Goal: Task Accomplishment & Management: Use online tool/utility

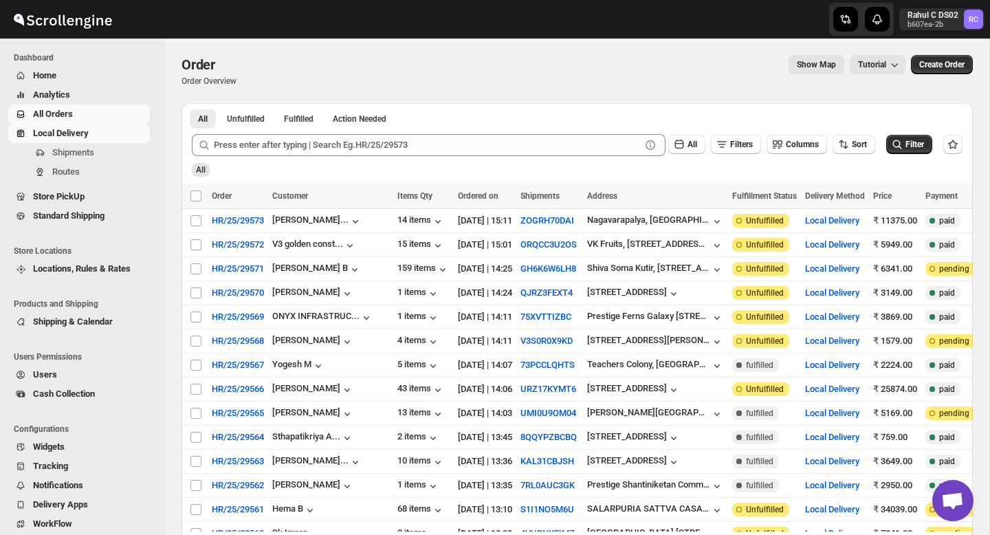
click at [54, 131] on span "Local Delivery" at bounding box center [61, 133] width 56 height 10
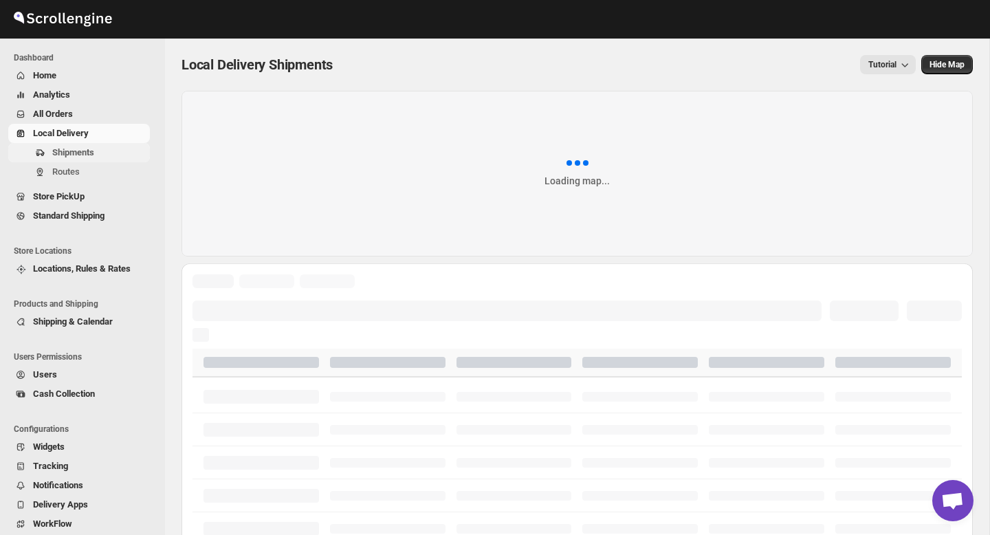
click at [67, 153] on span "Shipments" at bounding box center [73, 152] width 42 height 10
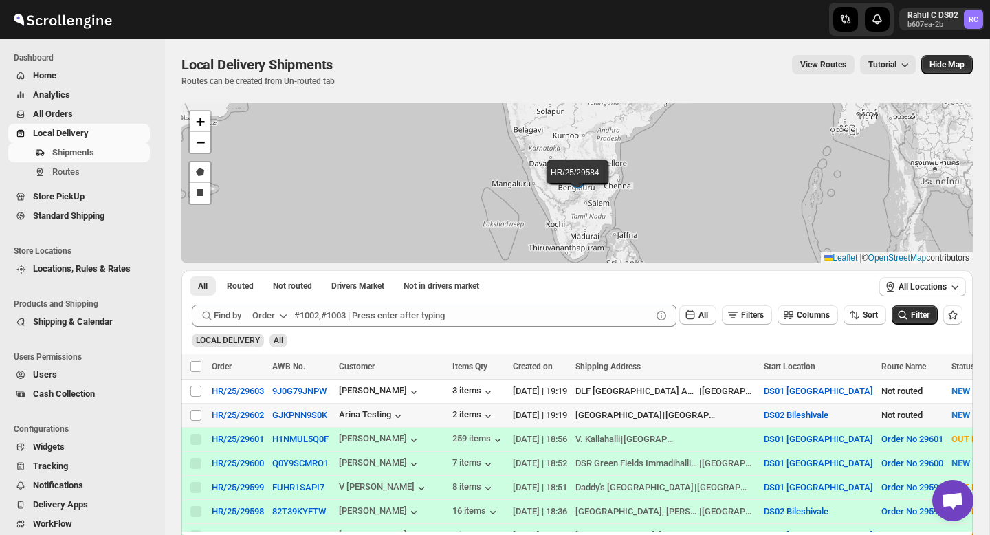
scroll to position [37, 0]
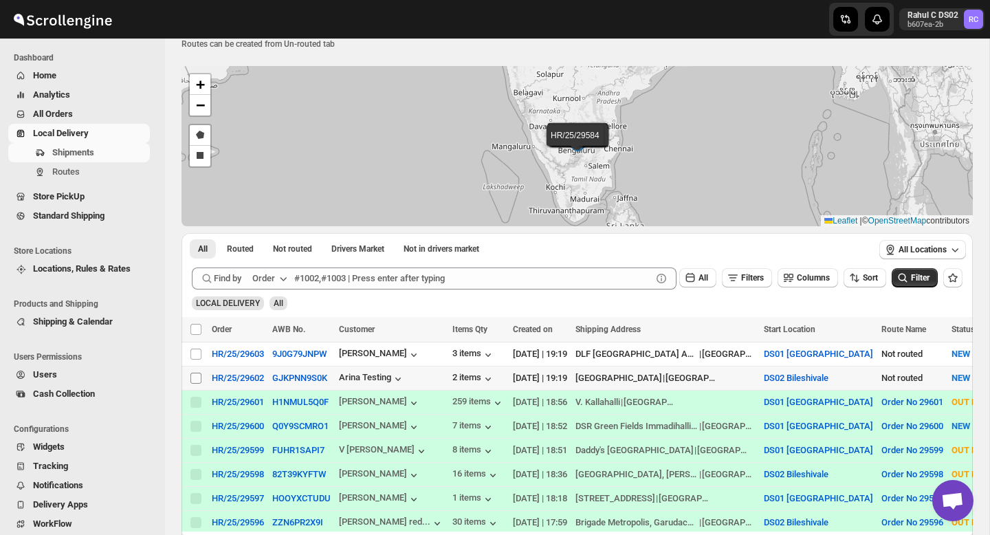
click at [197, 377] on input "Select shipment" at bounding box center [195, 377] width 11 height 11
checkbox input "true"
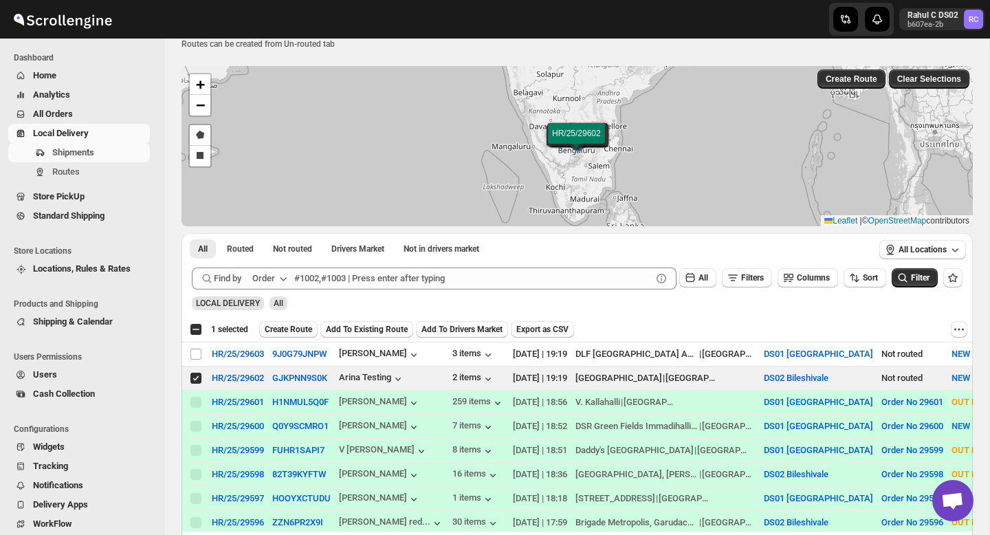
click at [300, 328] on span "Create Route" at bounding box center [288, 329] width 47 height 11
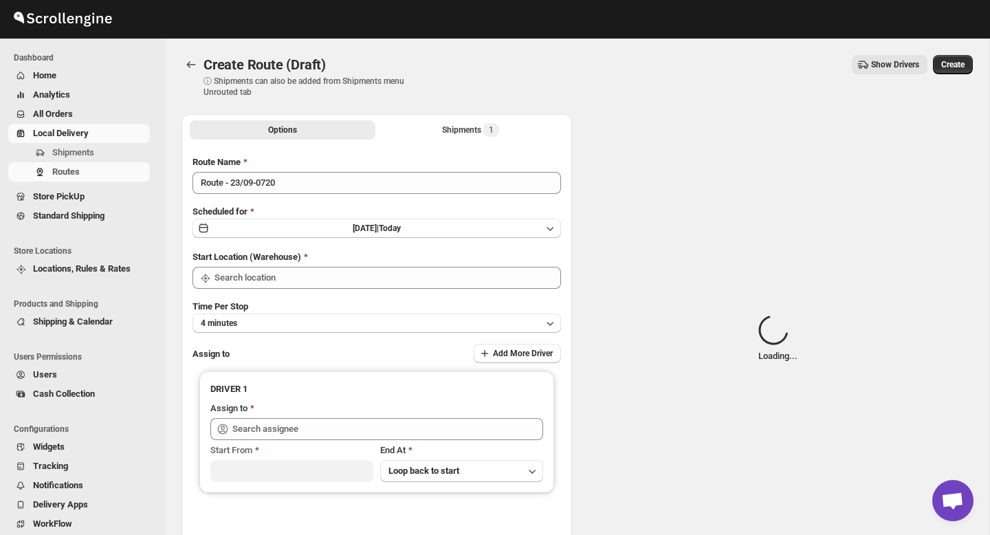
type input "DS02 Bileshivale"
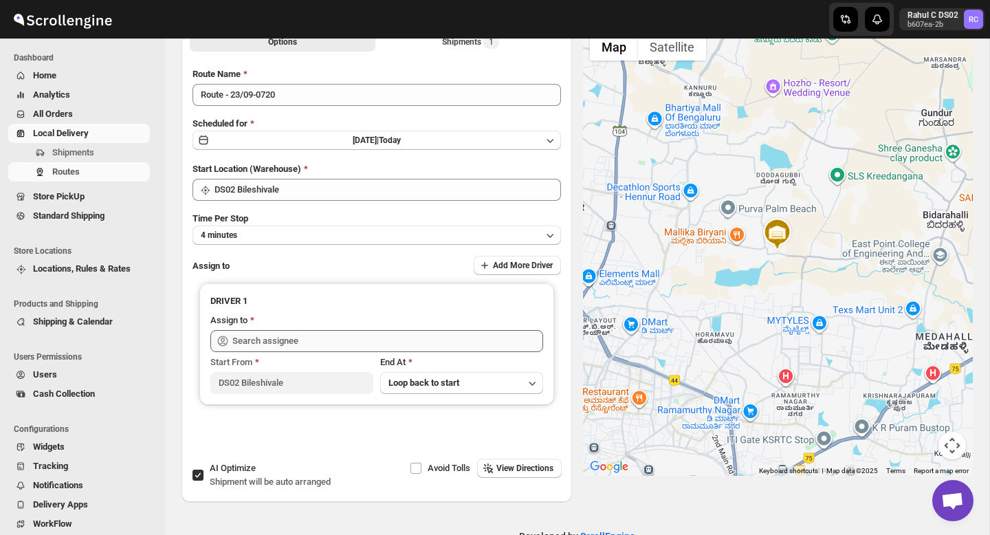
scroll to position [89, 0]
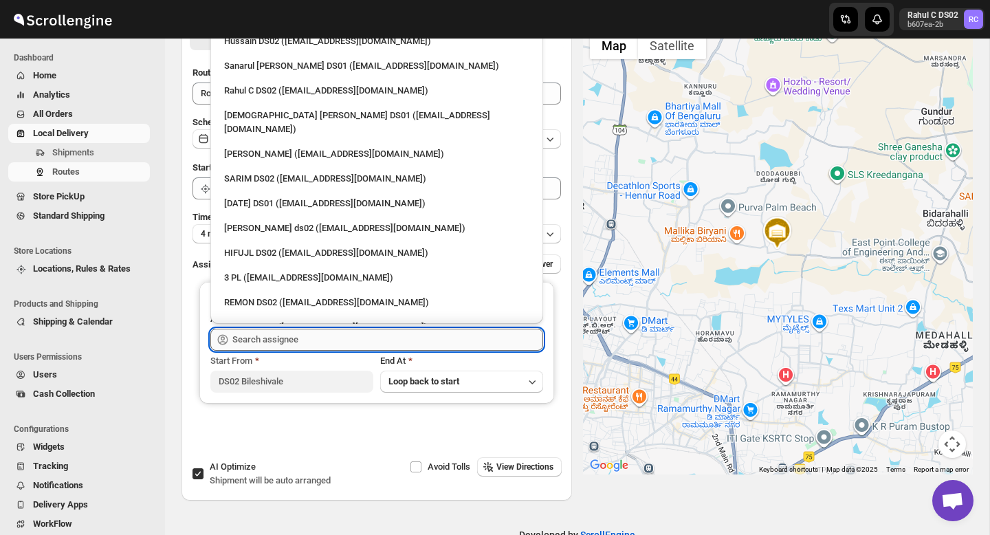
click at [371, 339] on input "text" at bounding box center [387, 339] width 311 height 22
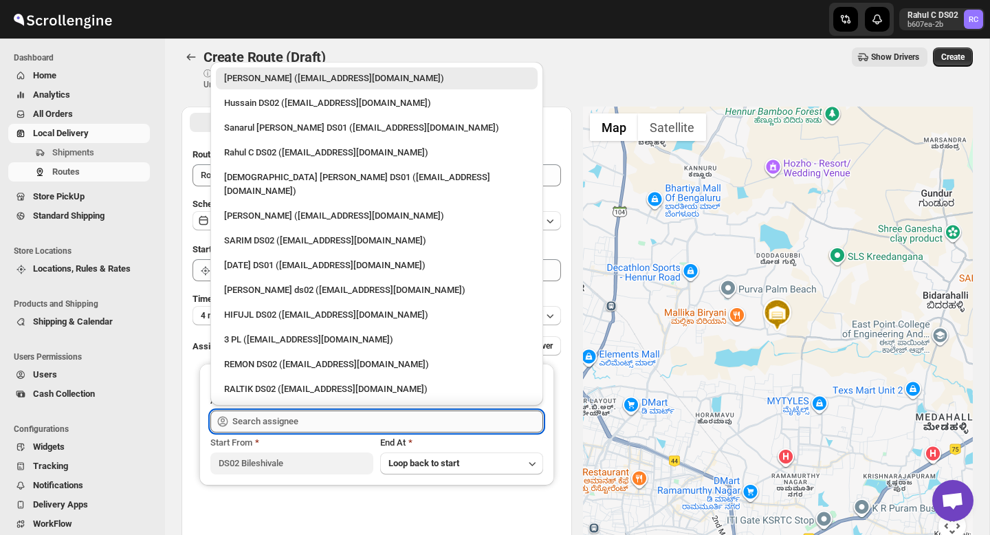
scroll to position [0, 0]
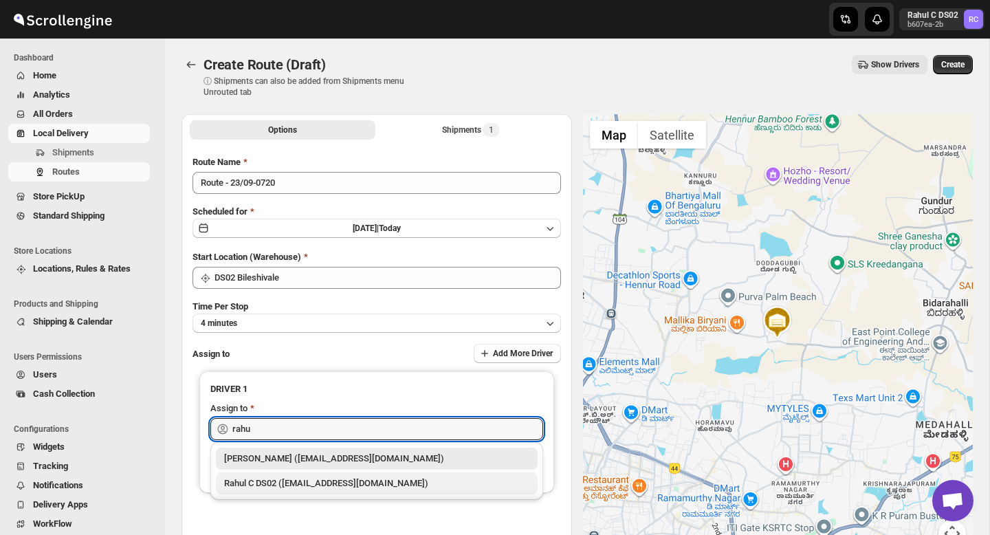
click at [331, 484] on div "Rahul C DS02 ([EMAIL_ADDRESS][DOMAIN_NAME])" at bounding box center [376, 483] width 305 height 14
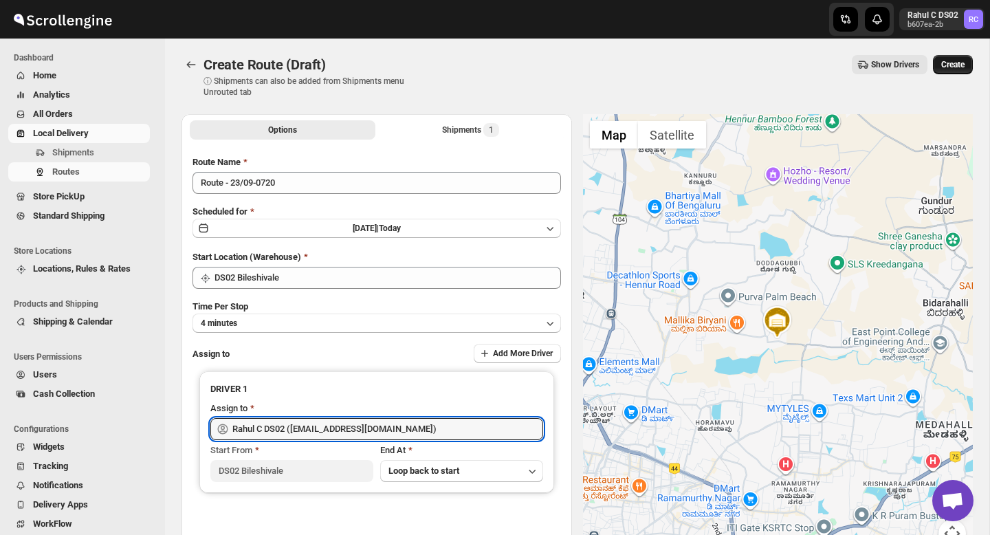
type input "Rahul C DS02 ([EMAIL_ADDRESS][DOMAIN_NAME])"
click at [945, 65] on span "Create" at bounding box center [952, 64] width 23 height 11
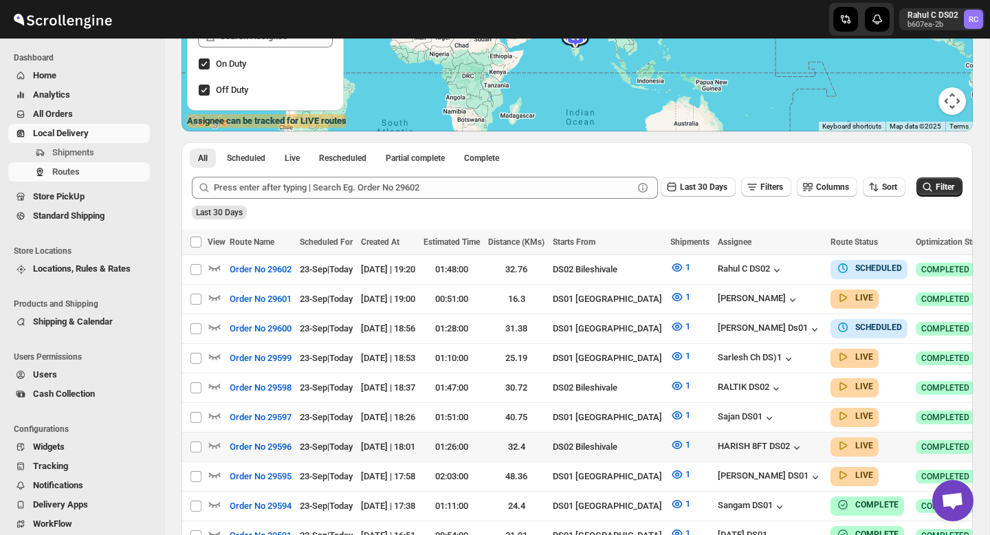
scroll to position [216, 0]
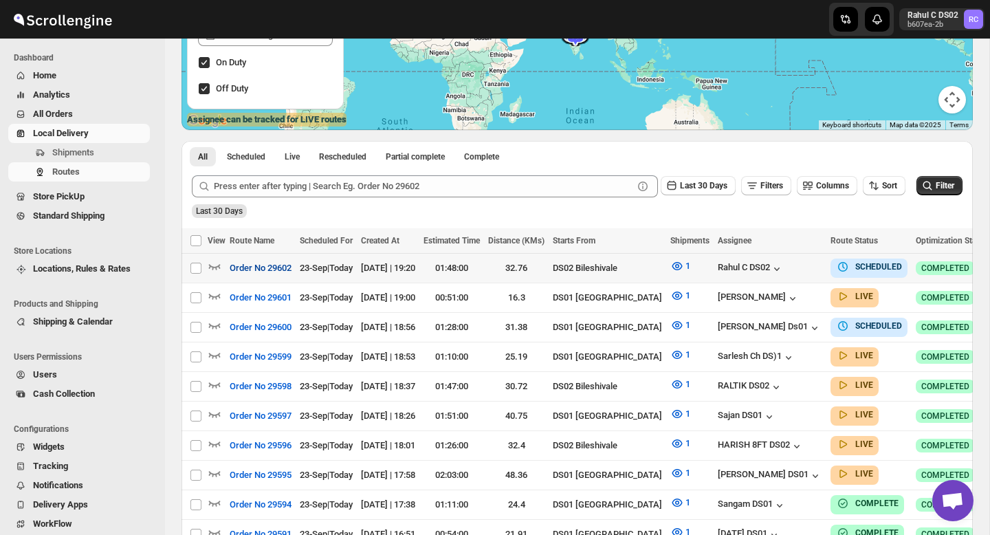
click at [275, 269] on span "Order No 29602" at bounding box center [261, 268] width 62 height 14
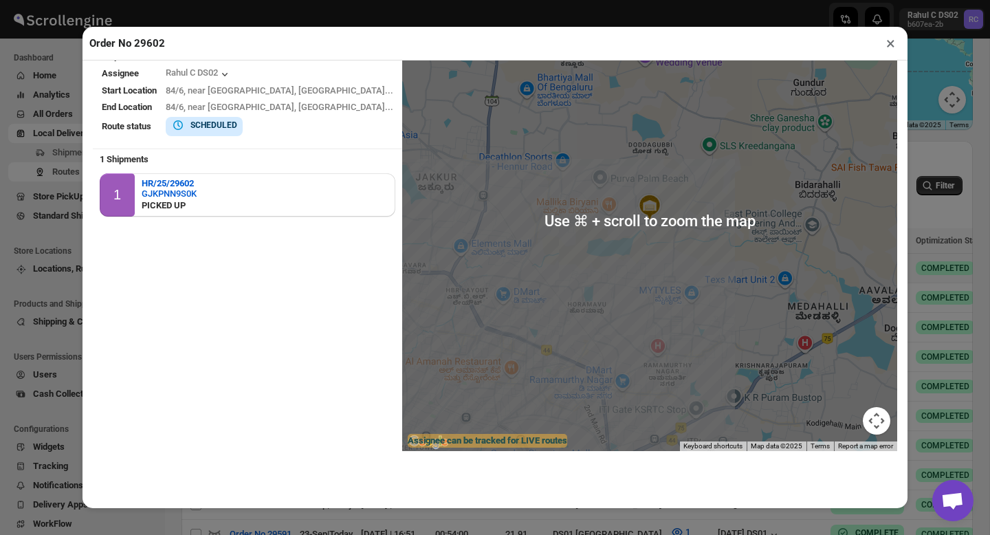
scroll to position [0, 0]
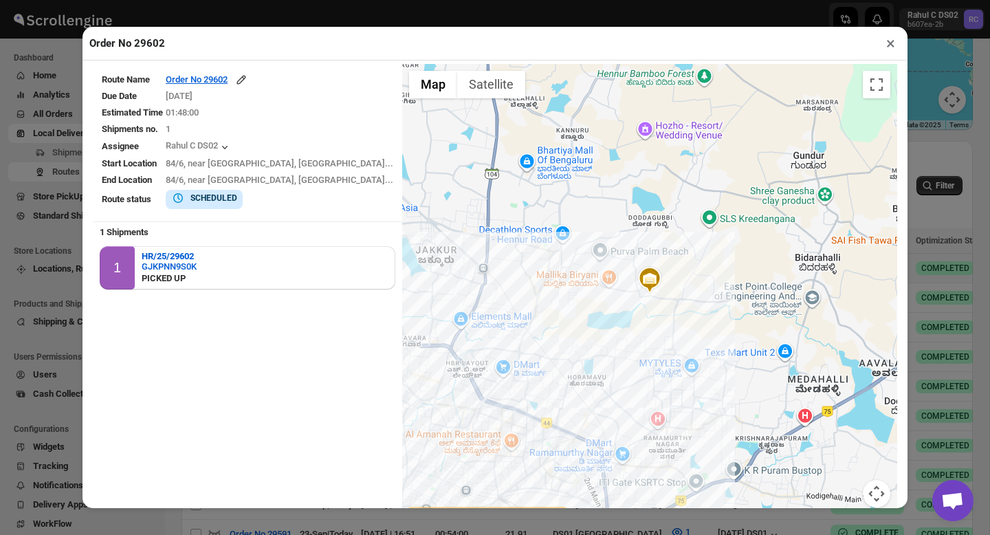
click at [895, 40] on button "×" at bounding box center [890, 43] width 20 height 19
